Goal: Transaction & Acquisition: Purchase product/service

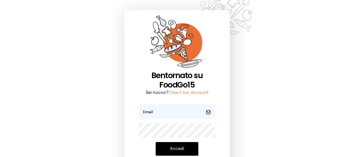
scroll to position [52, 0]
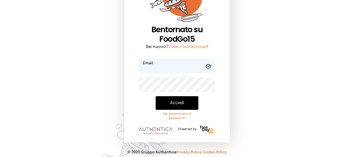
type input "**********"
click at [192, 108] on button "Accedi" at bounding box center [177, 103] width 43 height 14
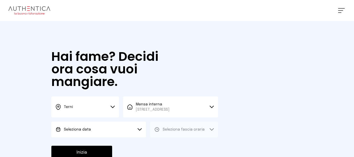
click at [125, 128] on button "Seleziona data" at bounding box center [98, 130] width 95 height 16
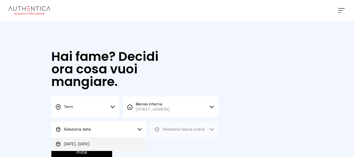
click at [123, 142] on li "[DATE], [DATE]" at bounding box center [98, 144] width 95 height 14
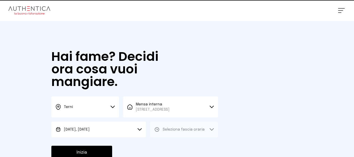
click at [168, 133] on button "Seleziona fascia oraria" at bounding box center [184, 130] width 68 height 16
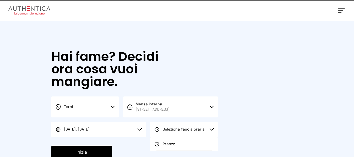
click at [156, 149] on li "Pranzo" at bounding box center [184, 144] width 68 height 14
click at [96, 151] on button "Inizia" at bounding box center [81, 153] width 61 height 14
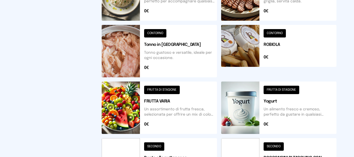
scroll to position [270, 0]
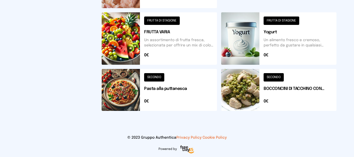
click at [209, 83] on button at bounding box center [159, 90] width 115 height 42
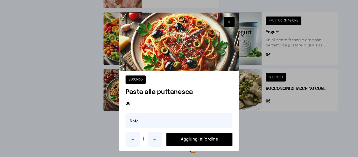
click at [224, 21] on button "button" at bounding box center [229, 22] width 10 height 10
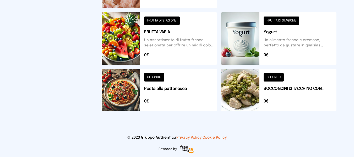
click at [246, 95] on button at bounding box center [278, 90] width 115 height 42
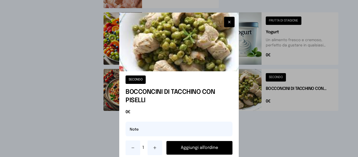
click at [220, 147] on button "Aggiungi all'ordine" at bounding box center [199, 148] width 66 height 14
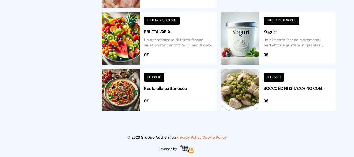
click at [165, 106] on button at bounding box center [159, 90] width 115 height 42
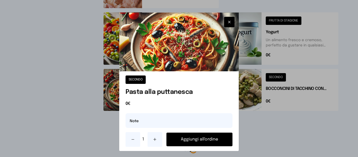
click at [210, 141] on button "Aggiungi all'ordine" at bounding box center [199, 140] width 66 height 14
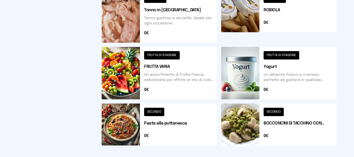
scroll to position [0, 0]
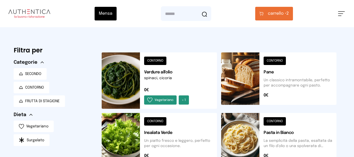
click at [289, 19] on button "carrello • 2" at bounding box center [274, 14] width 38 height 14
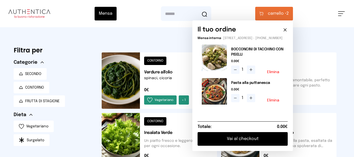
click at [266, 140] on button "Vai al checkout" at bounding box center [243, 139] width 90 height 14
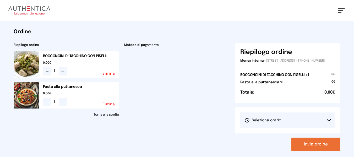
click at [274, 123] on span "Seleziona orario" at bounding box center [262, 120] width 37 height 5
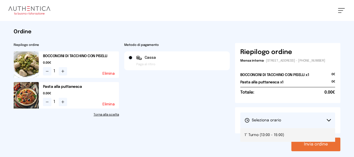
click at [278, 133] on li "1° Turno (13:00 - 15:00)" at bounding box center [287, 135] width 95 height 14
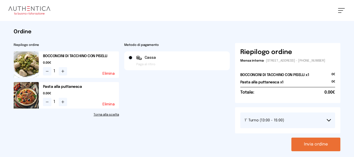
click at [299, 140] on div "Riepilogo ordine Mensa interna - [STREET_ADDRESS] - [PHONE_NUMBER] BOCCONCINI D…" at bounding box center [288, 97] width 106 height 108
click at [301, 144] on button "Invia ordine" at bounding box center [315, 145] width 49 height 14
